Goal: Find specific page/section: Find specific page/section

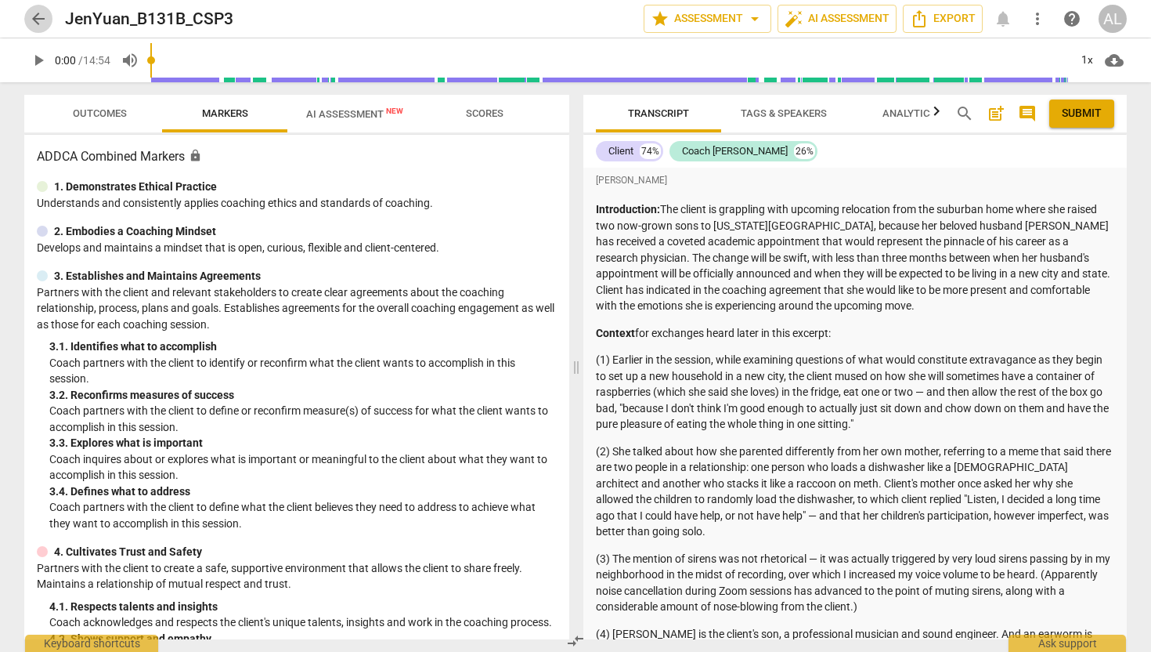
click at [38, 23] on span "arrow_back" at bounding box center [38, 18] width 19 height 19
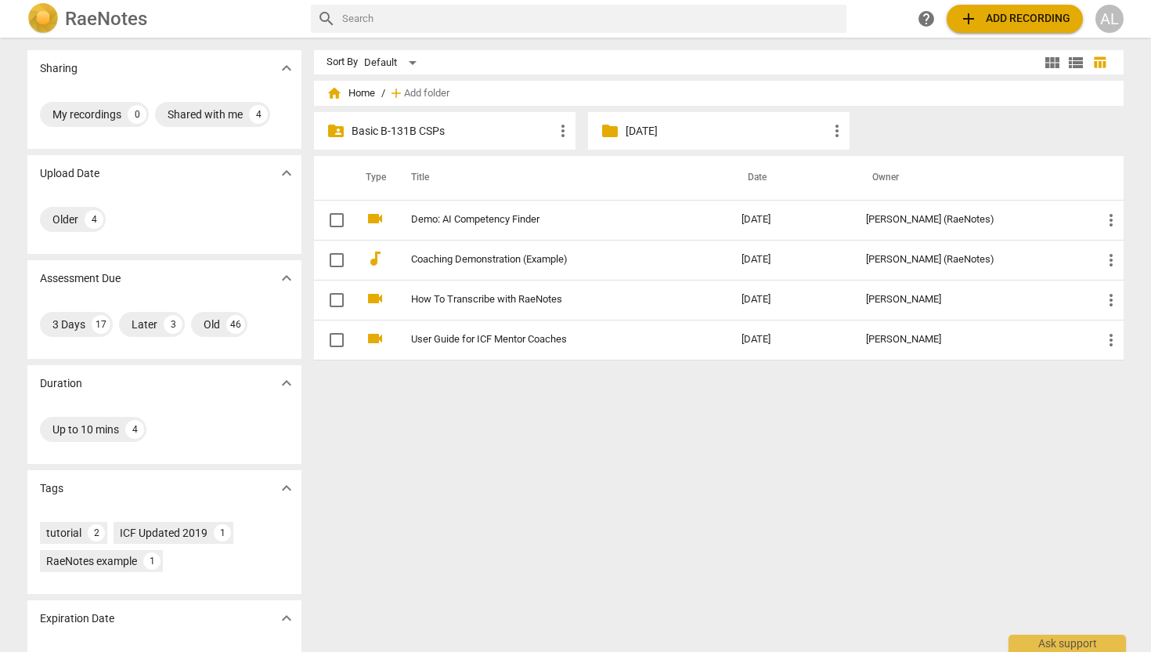
click at [398, 130] on p "Basic B-131B CSPs" at bounding box center [453, 131] width 202 height 16
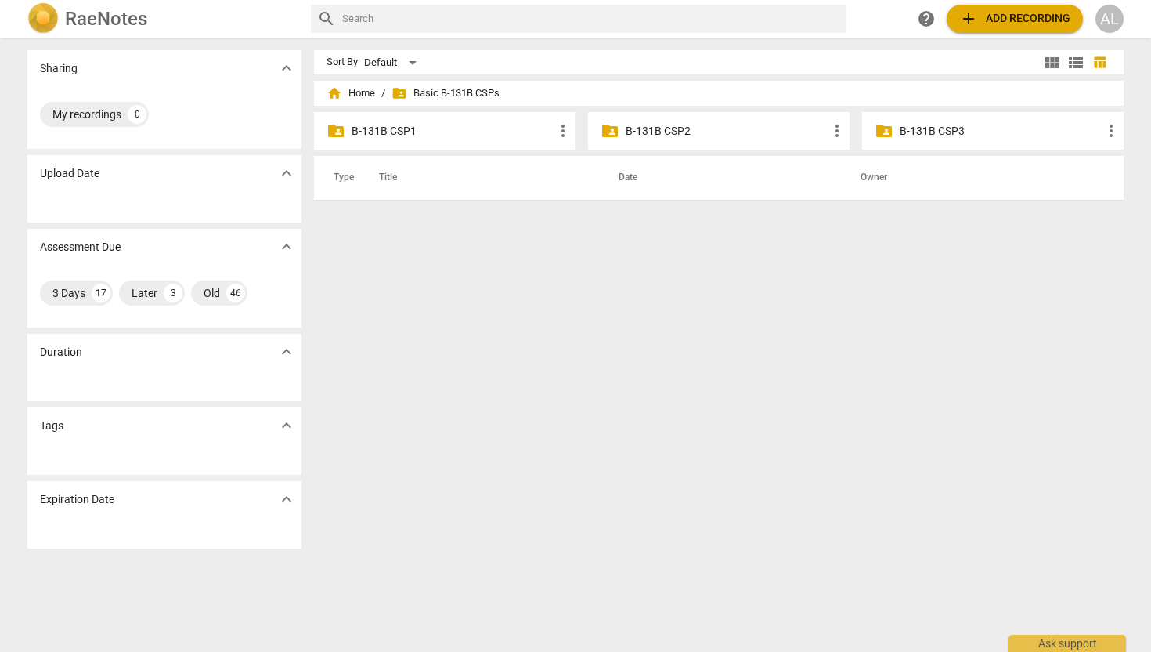
click at [647, 128] on p "B-131B CSP3" at bounding box center [1001, 131] width 202 height 16
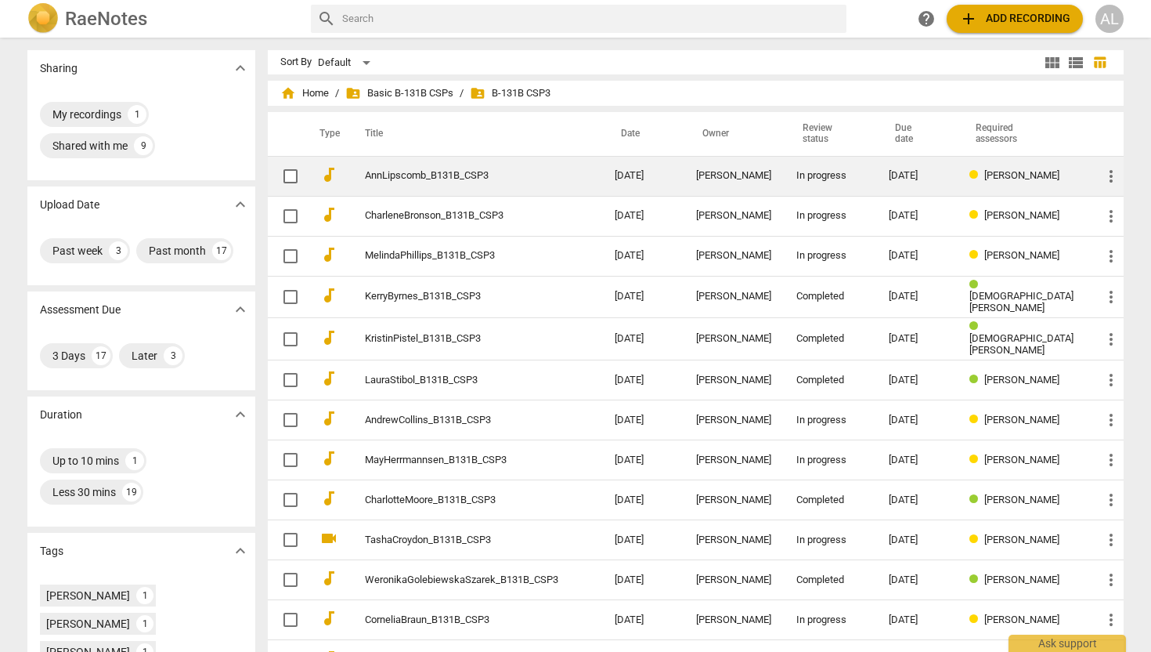
click at [517, 173] on link "AnnLipscomb_B131B_CSP3" at bounding box center [461, 176] width 193 height 12
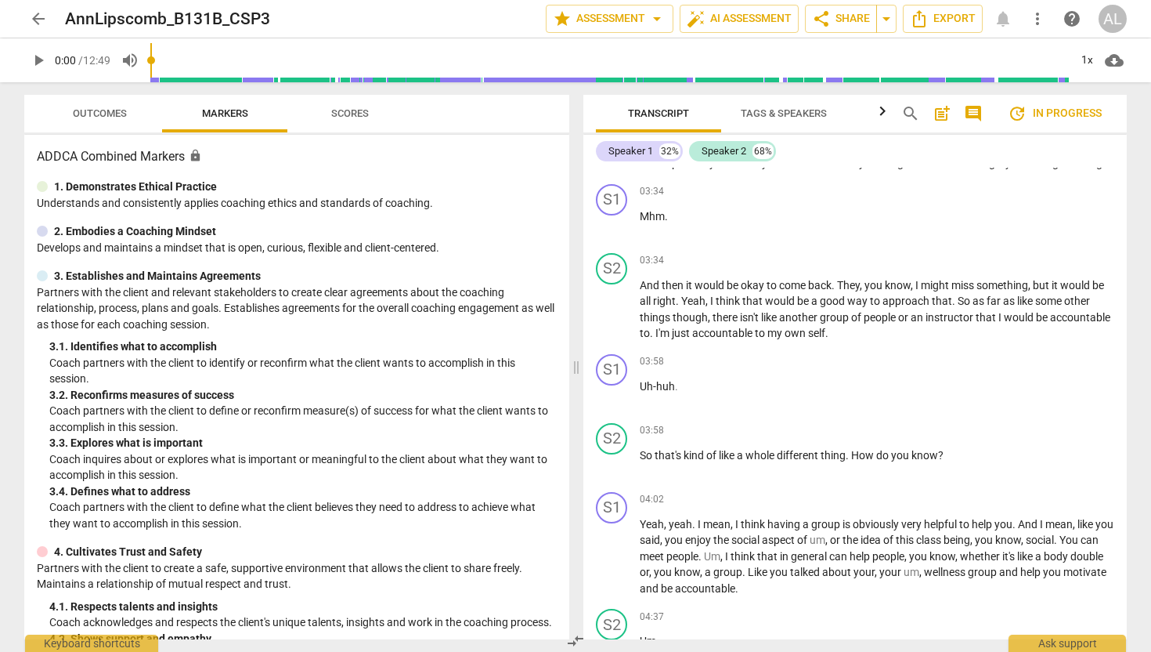
scroll to position [1676, 0]
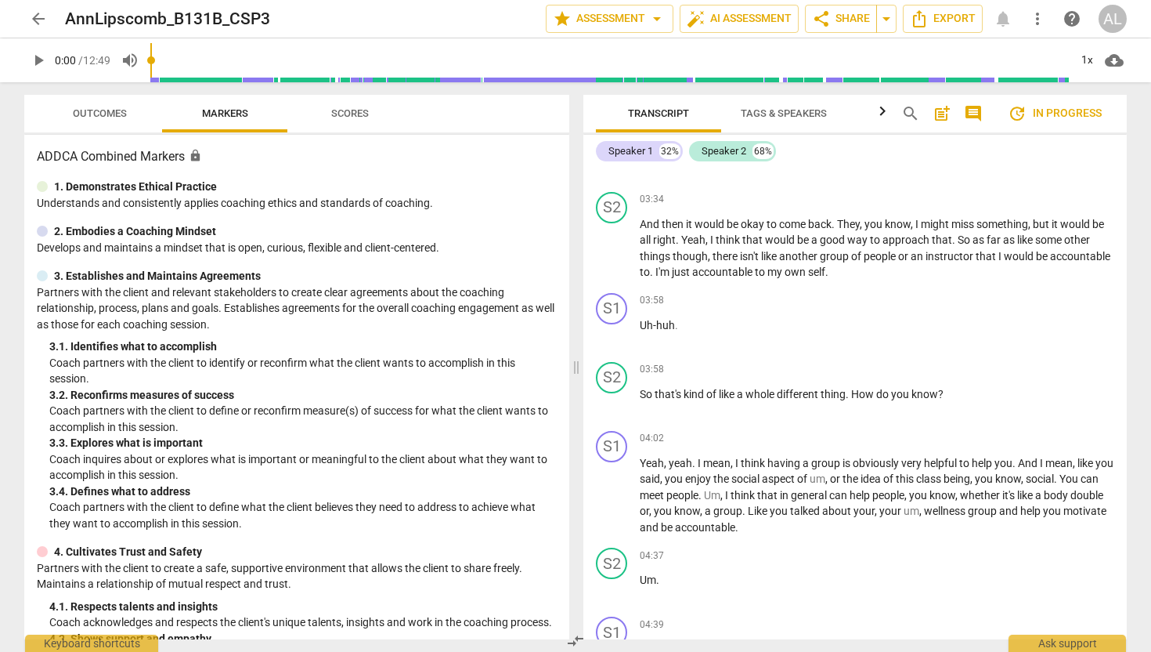
click at [41, 26] on span "arrow_back" at bounding box center [38, 18] width 19 height 19
